Goal: Check status: Check status

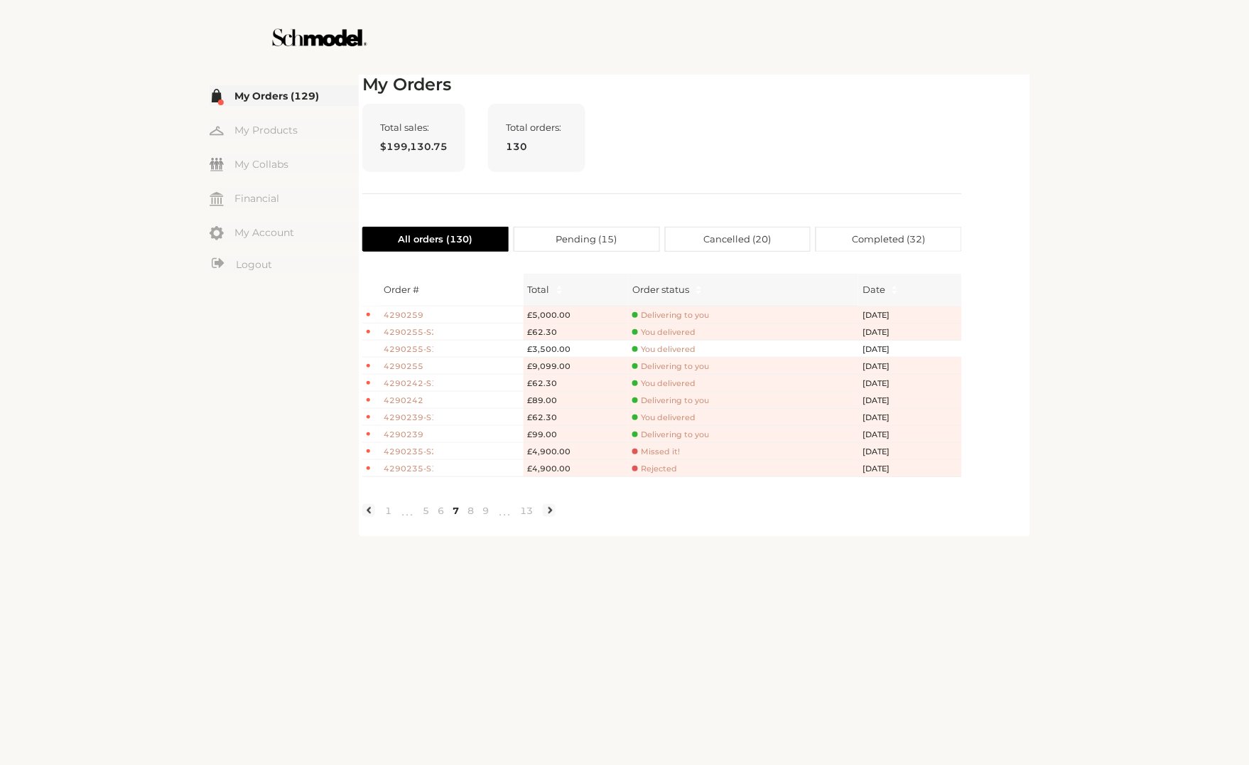
click at [1164, 261] on div "☰ My Orders (129) My Products My Collabs Dashboard Financial My Account Logout …" at bounding box center [624, 382] width 1249 height 765
click at [528, 522] on ul "1 ••• 5 6 7 8 9 ••• 13" at bounding box center [458, 510] width 193 height 23
click at [533, 517] on link "13" at bounding box center [526, 510] width 21 height 13
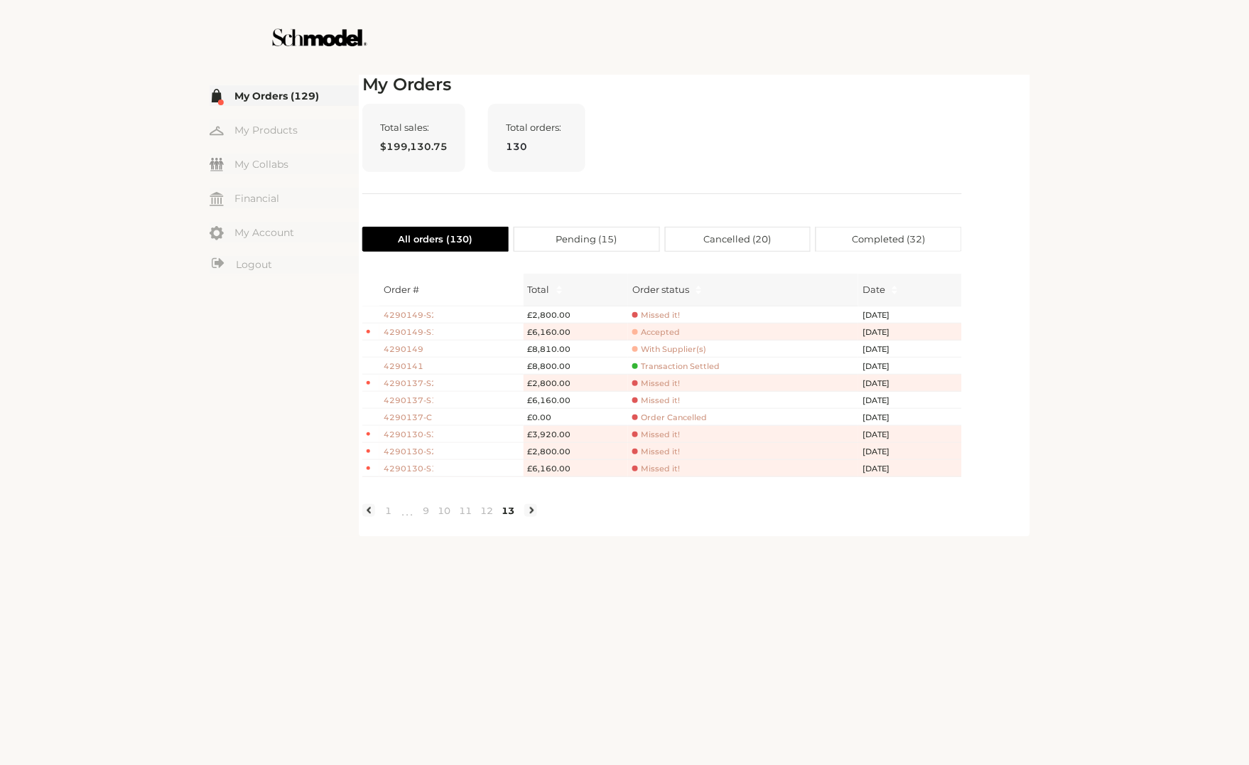
click at [1166, 158] on div "☰ My Orders (129) My Products My Collabs Dashboard Financial My Account Logout …" at bounding box center [624, 382] width 1249 height 765
click at [1156, 342] on div "☰ My Orders (129) My Products My Collabs Dashboard Financial My Account Logout …" at bounding box center [624, 382] width 1249 height 765
click at [493, 517] on link "12" at bounding box center [486, 510] width 21 height 13
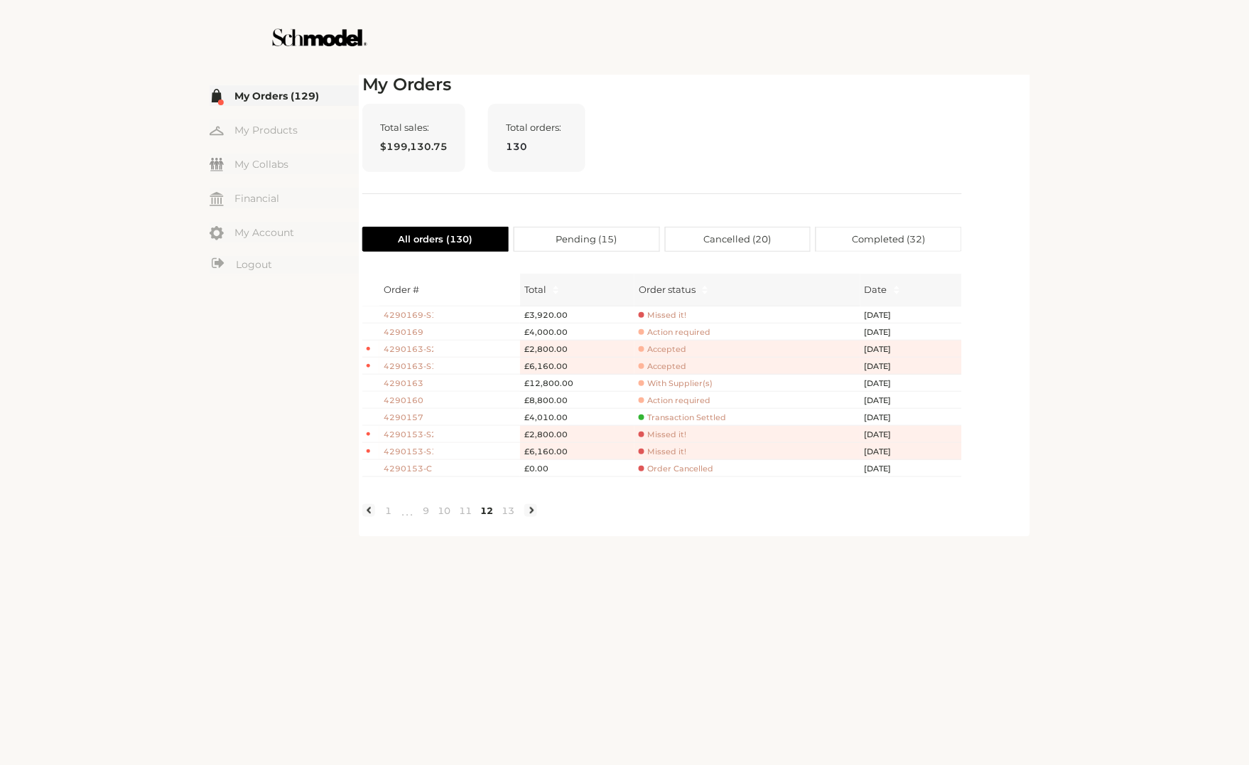
click at [479, 517] on link "12" at bounding box center [486, 510] width 21 height 13
click at [472, 517] on link "11" at bounding box center [465, 510] width 21 height 13
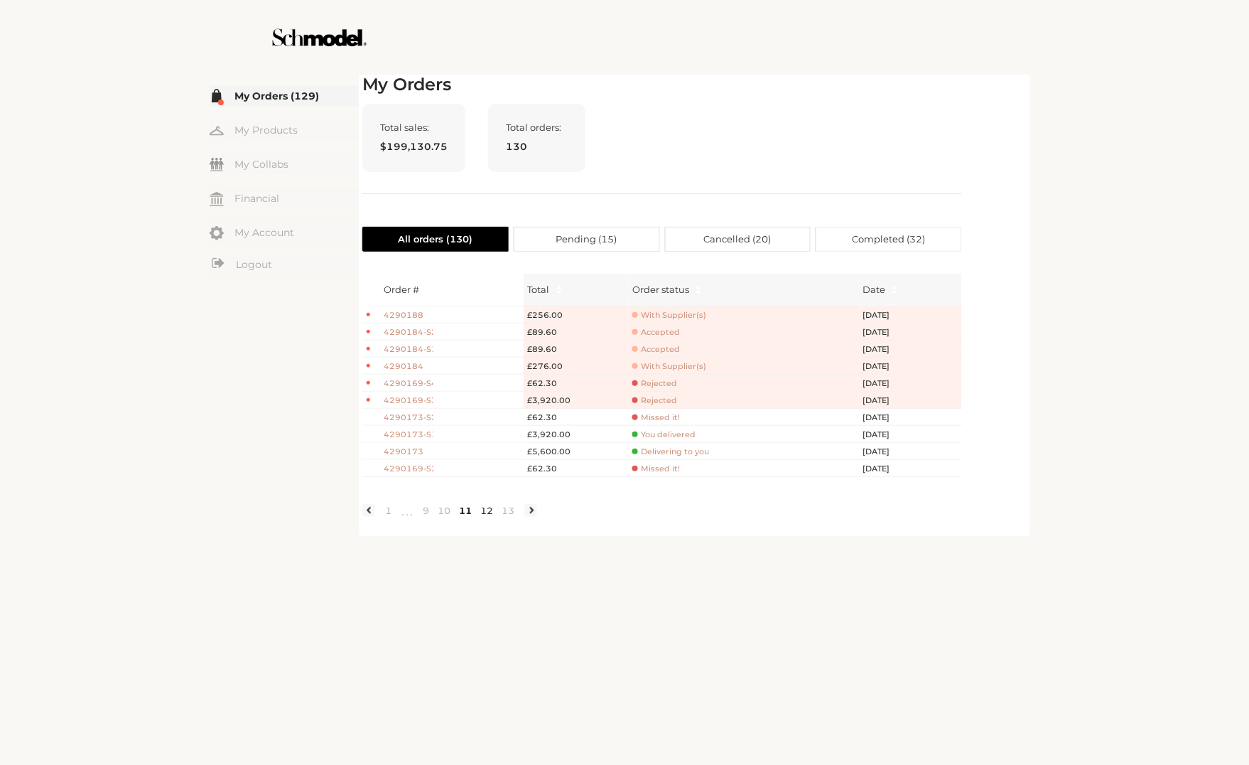
click at [493, 517] on link "12" at bounding box center [486, 510] width 21 height 13
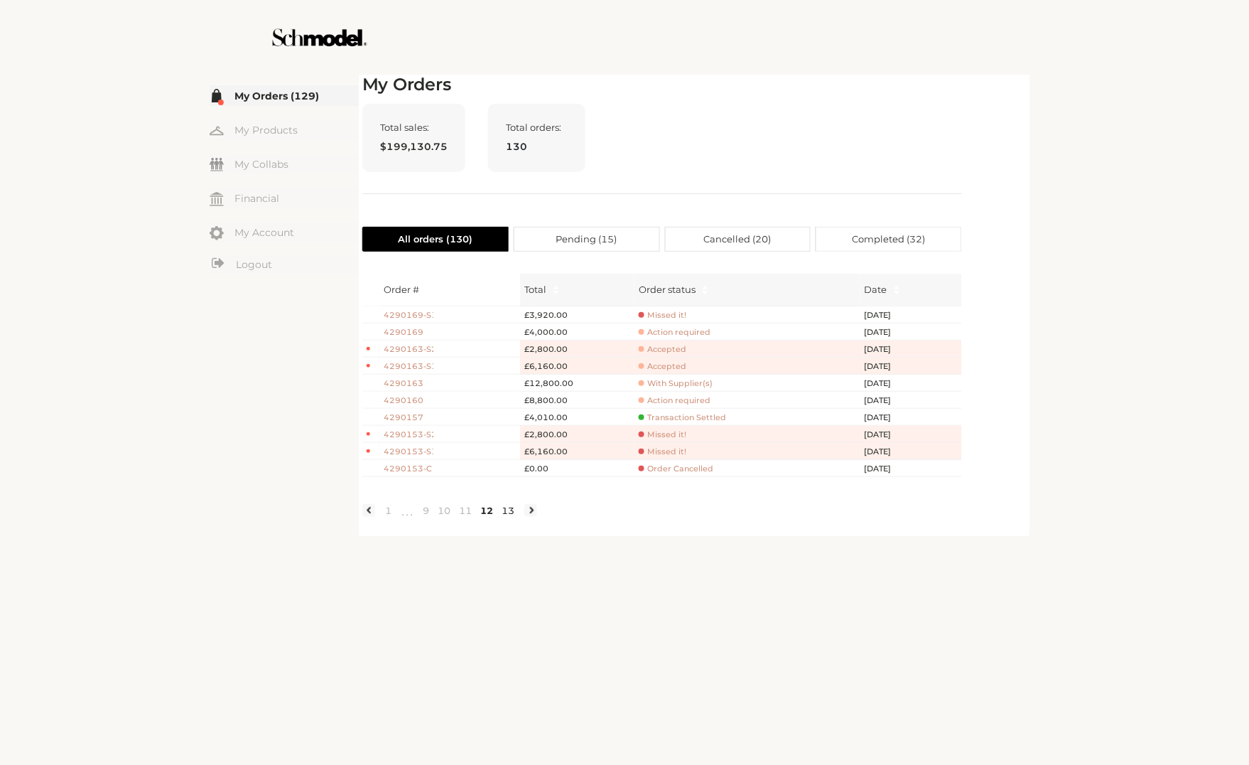
click at [517, 517] on link "13" at bounding box center [508, 510] width 21 height 13
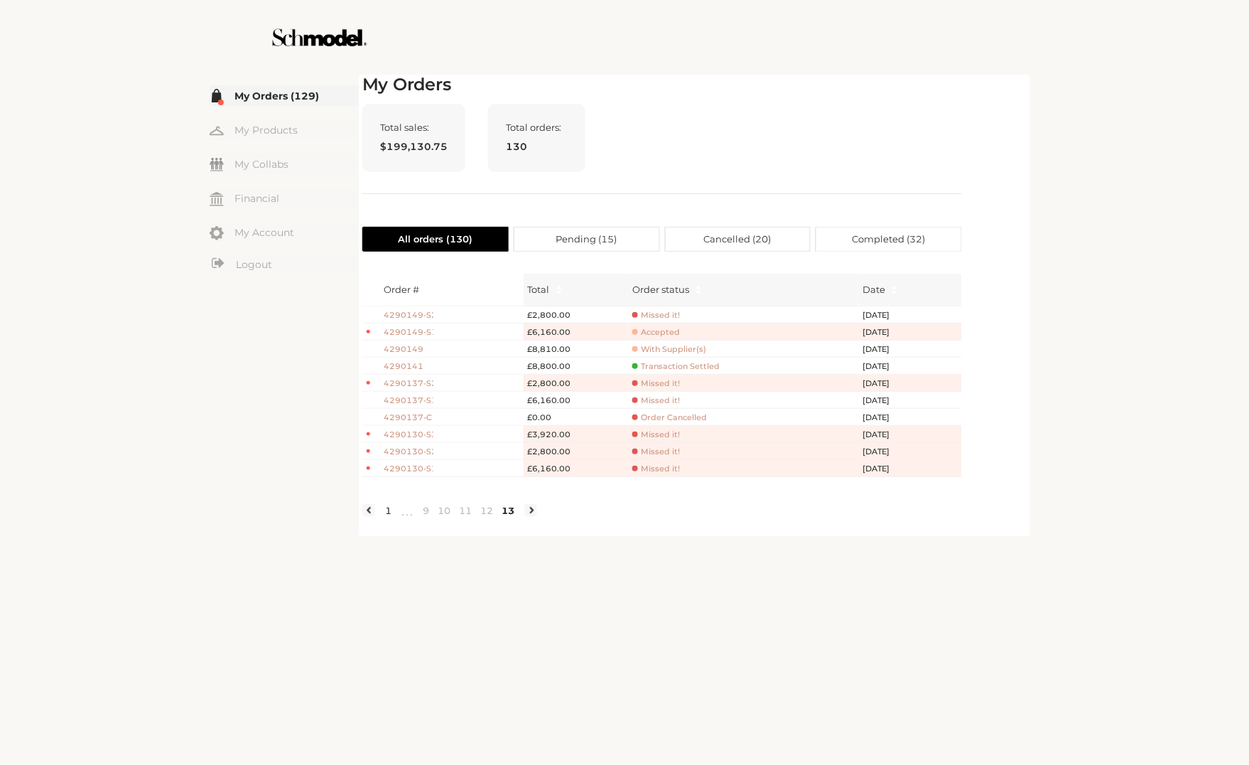
click at [393, 517] on link "1" at bounding box center [388, 510] width 15 height 13
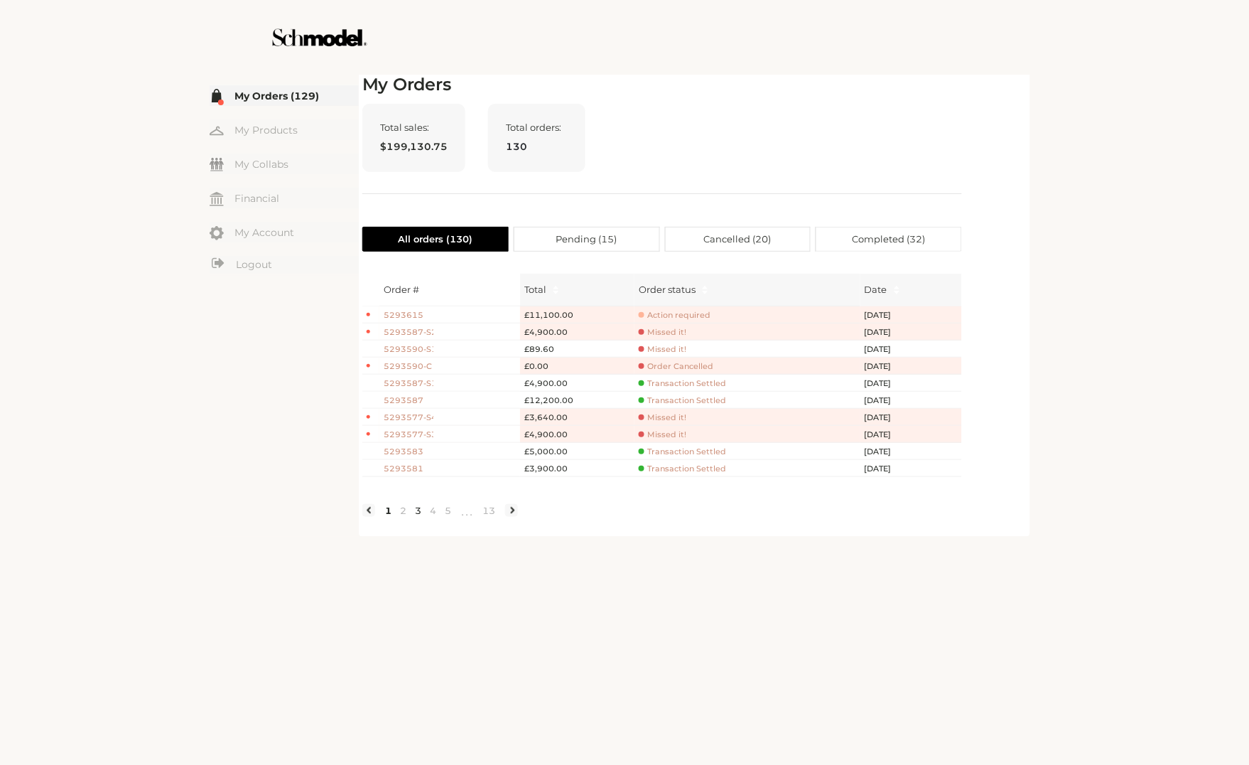
click at [416, 517] on link "3" at bounding box center [418, 510] width 15 height 13
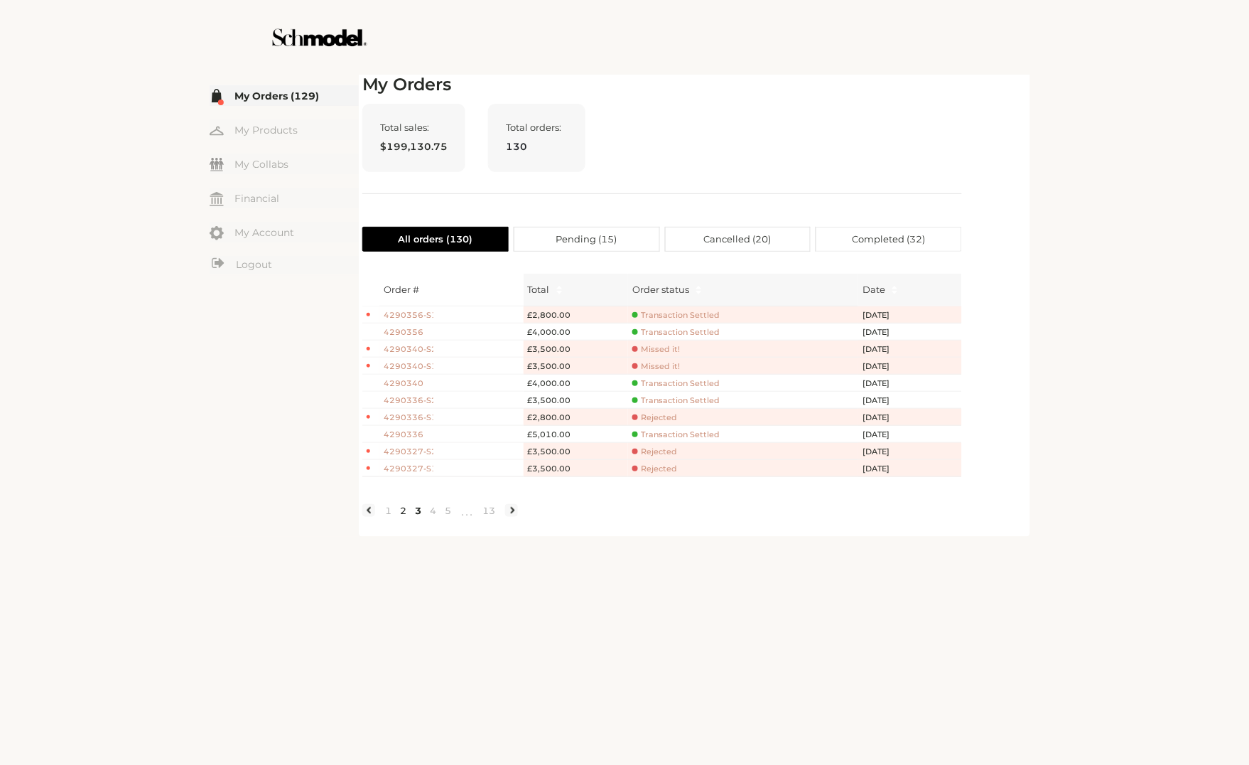
click at [405, 517] on link "2" at bounding box center [403, 510] width 15 height 13
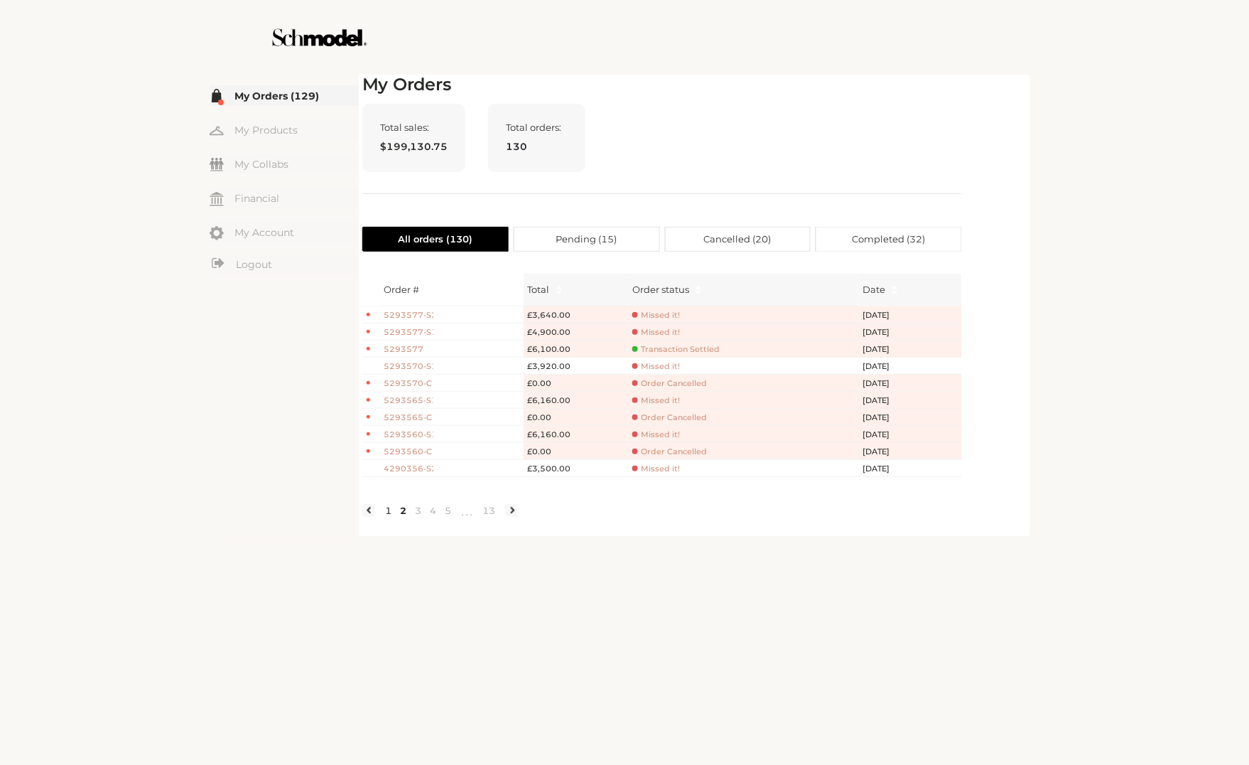
click at [387, 517] on link "1" at bounding box center [388, 510] width 15 height 13
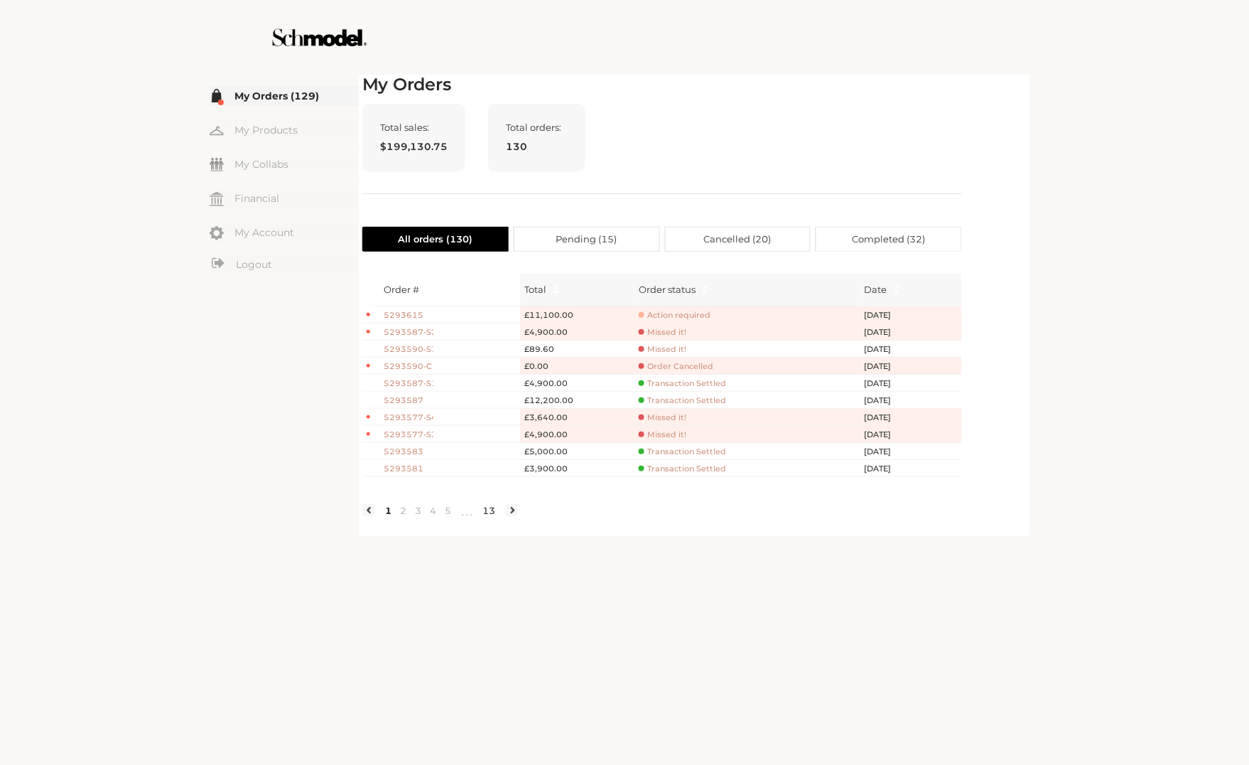
click at [495, 517] on link "13" at bounding box center [488, 510] width 21 height 13
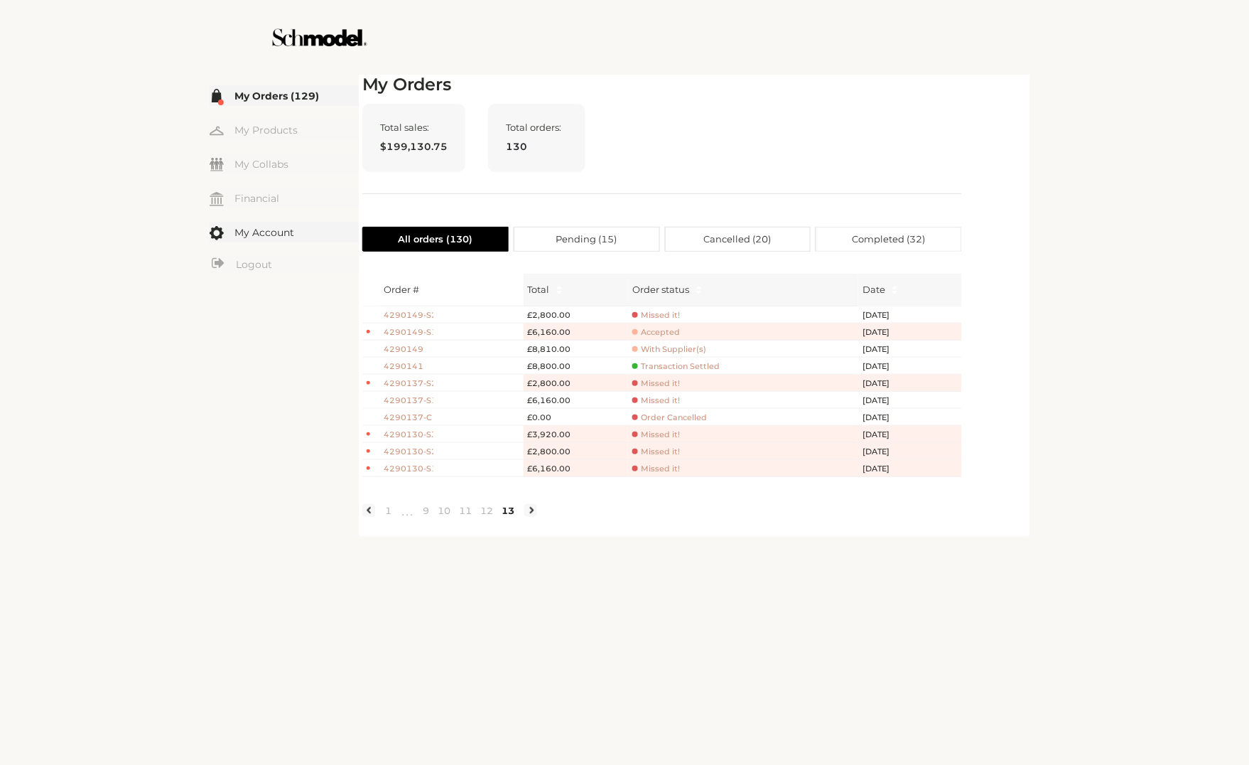
click at [286, 222] on link "My Account" at bounding box center [284, 232] width 149 height 21
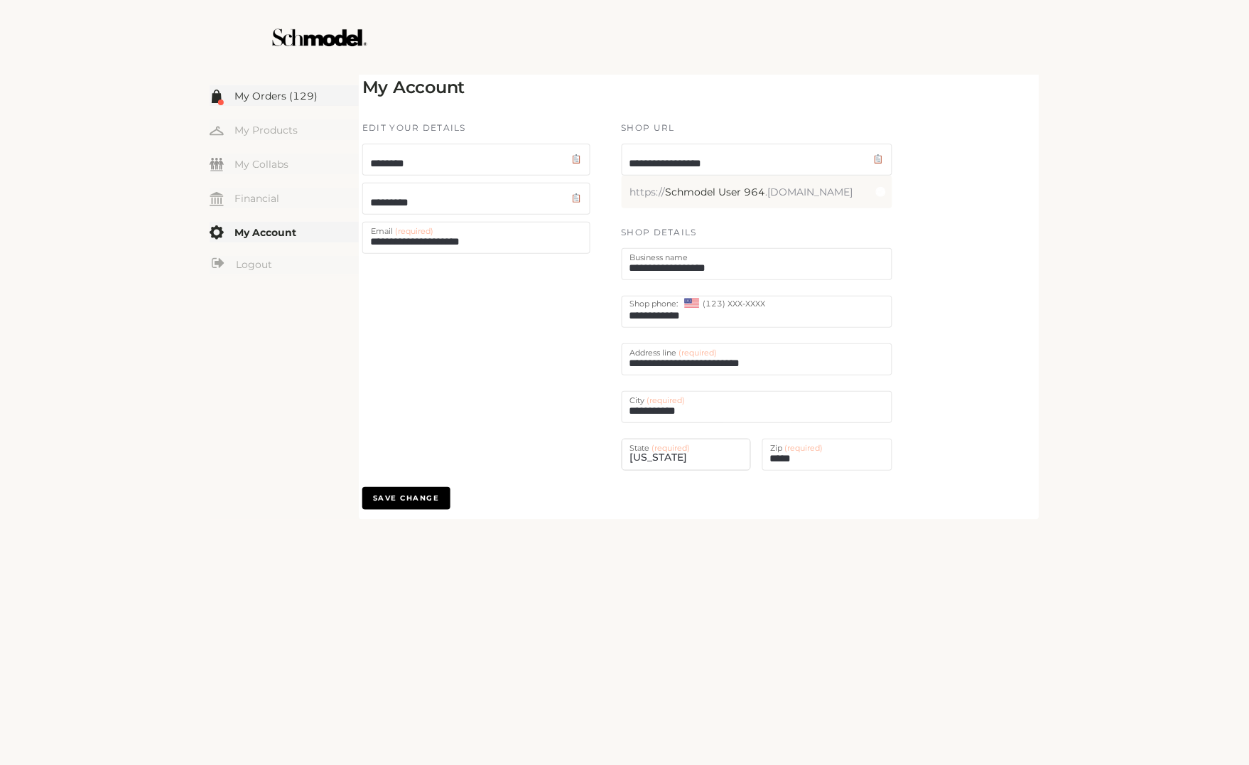
click at [263, 96] on link "My Orders (129)" at bounding box center [284, 95] width 149 height 21
